Goal: Navigation & Orientation: Find specific page/section

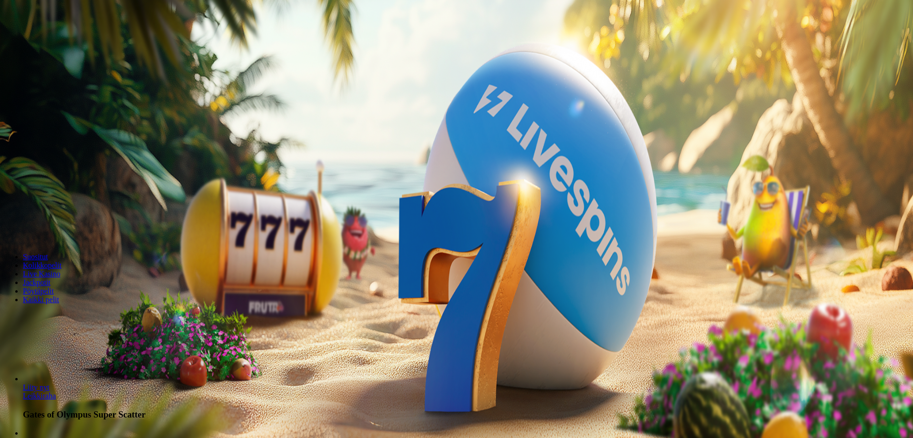
click at [54, 38] on span "Kirjaudu" at bounding box center [65, 34] width 23 height 7
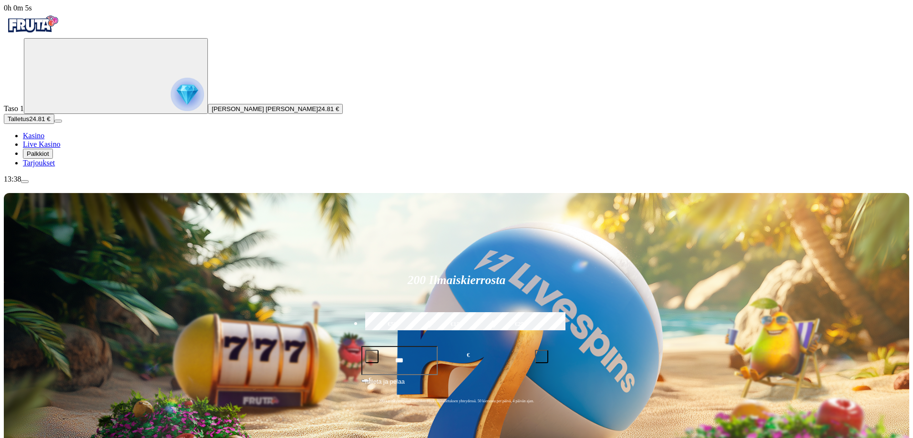
click at [53, 159] on button "Palkkiot" at bounding box center [38, 154] width 30 height 10
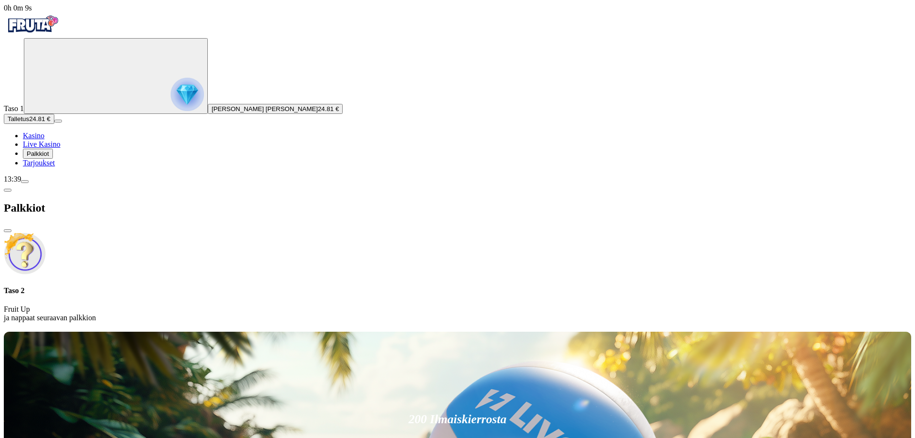
click at [501, 330] on div at bounding box center [457, 330] width 907 height 0
